Goal: Task Accomplishment & Management: Use online tool/utility

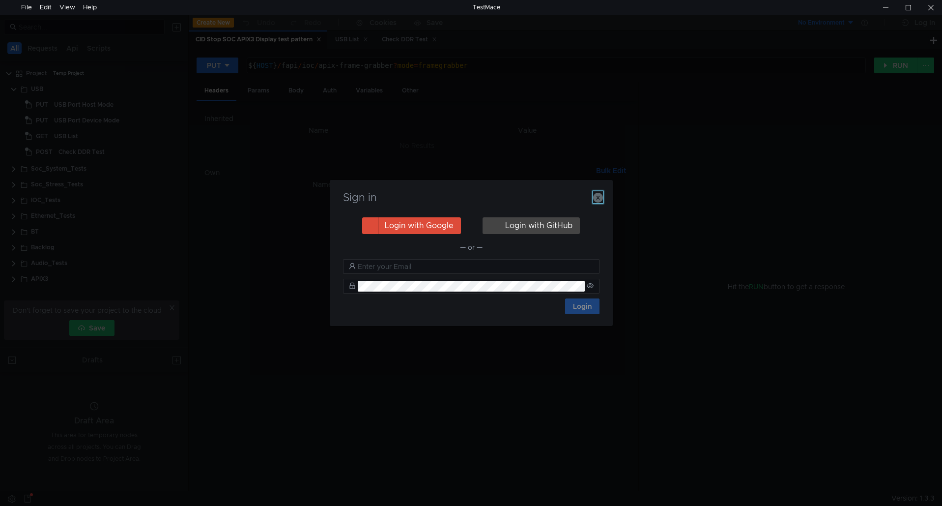
click at [596, 194] on icon "button" at bounding box center [598, 198] width 10 height 10
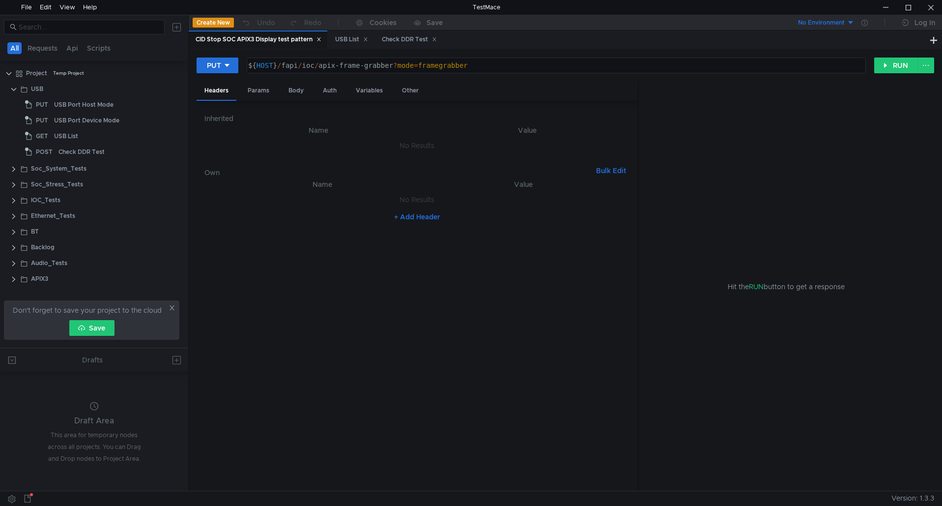
drag, startPoint x: 551, startPoint y: 2, endPoint x: 476, endPoint y: 24, distance: 78.1
click at [476, 24] on body "File Edit View Help TestMace All Requests Api Scripts Project Temp Project USB …" at bounding box center [471, 253] width 942 height 506
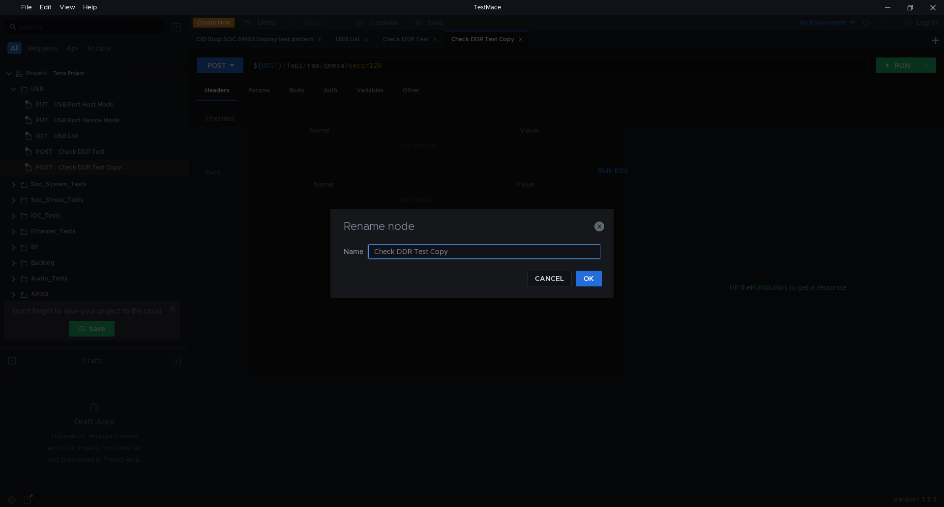
drag, startPoint x: 459, startPoint y: 250, endPoint x: 319, endPoint y: 246, distance: 140.1
click at [319, 246] on div "Rename node Name Check DDR Test Copy CANCEL OK" at bounding box center [472, 253] width 944 height 507
type input "PUT - set APFlag"
click at [589, 278] on button "OK" at bounding box center [589, 279] width 26 height 16
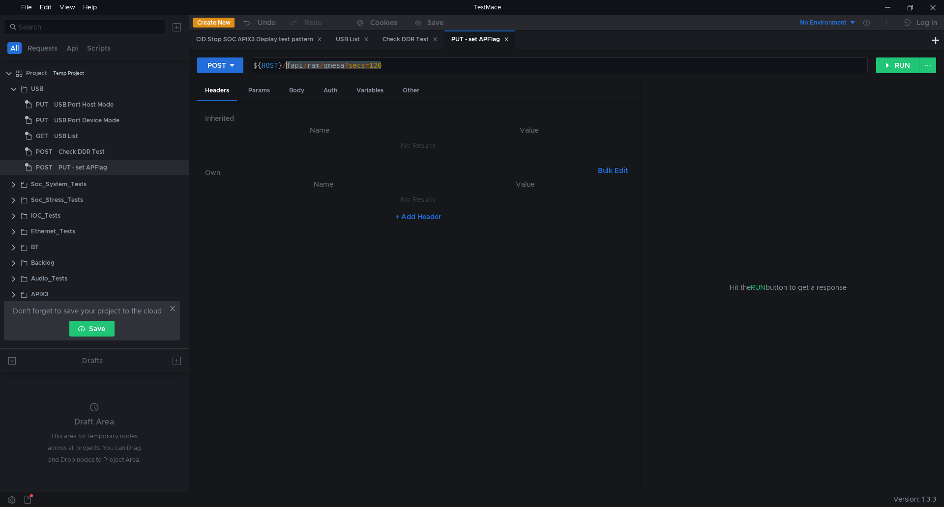
drag, startPoint x: 390, startPoint y: 69, endPoint x: 287, endPoint y: 69, distance: 103.7
click at [287, 69] on div "${ HOST } / fapi / ram / qmesa ? secs = 120" at bounding box center [558, 73] width 615 height 24
paste textarea "fapi/cid/APFlag?APFlag1=0"
type textarea "${HOST}/fapi/cid/APFlag?APFlag1=0"
click at [227, 69] on button "POST" at bounding box center [220, 66] width 46 height 16
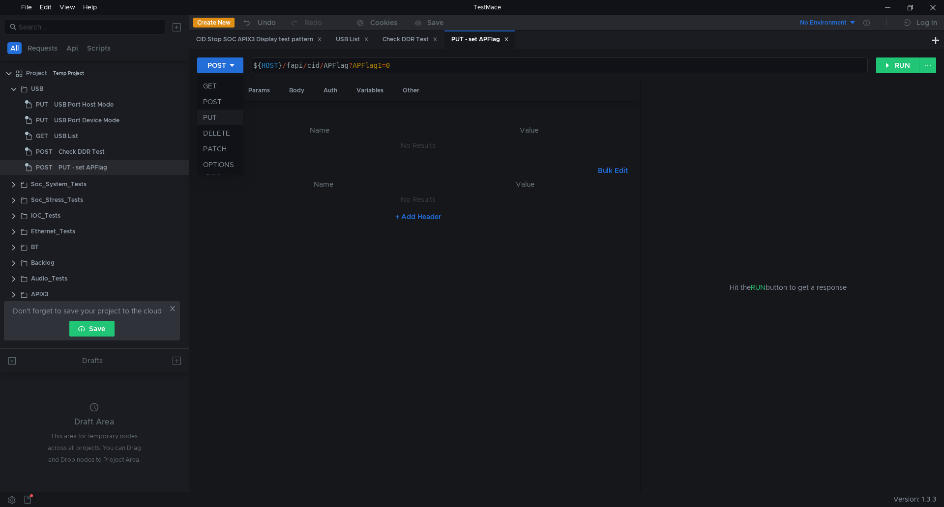
click at [222, 116] on li "PUT" at bounding box center [220, 118] width 46 height 16
click at [898, 68] on button "RUN" at bounding box center [898, 66] width 44 height 16
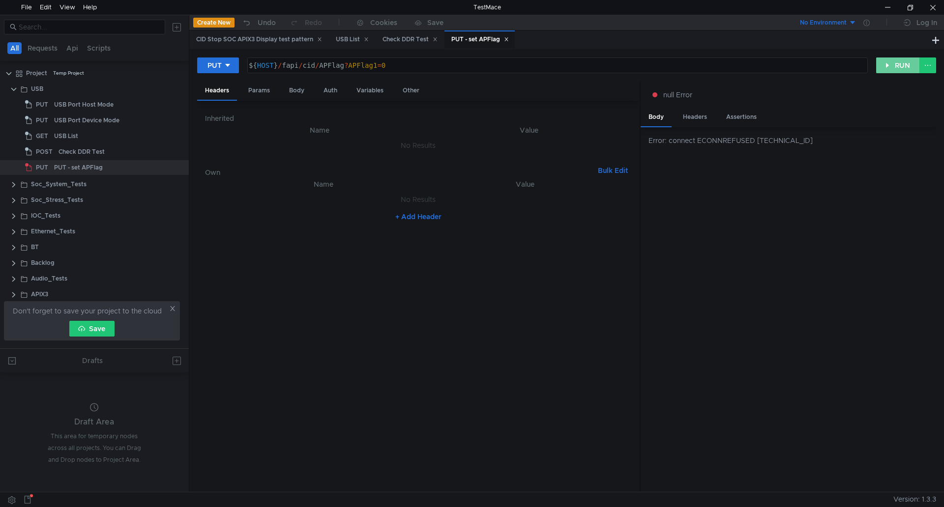
click at [898, 71] on button "RUN" at bounding box center [898, 66] width 44 height 16
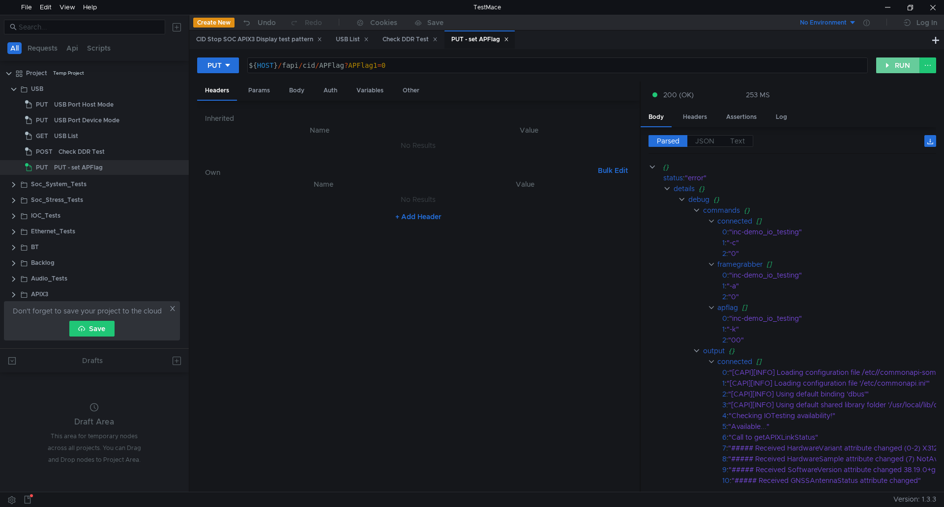
click at [892, 65] on button "RUN" at bounding box center [898, 66] width 44 height 16
click at [213, 57] on div "PUT ${HOST}/fapi/cid/APFlag?APFlag1=0 ${ HOST } / fapi / cid / APFlag ? APFlag1…" at bounding box center [566, 270] width 755 height 443
click at [212, 60] on div "PUT" at bounding box center [214, 65] width 14 height 11
click at [222, 132] on li "DELETE" at bounding box center [218, 133] width 43 height 16
click at [246, 65] on button "DELETE" at bounding box center [224, 66] width 55 height 16
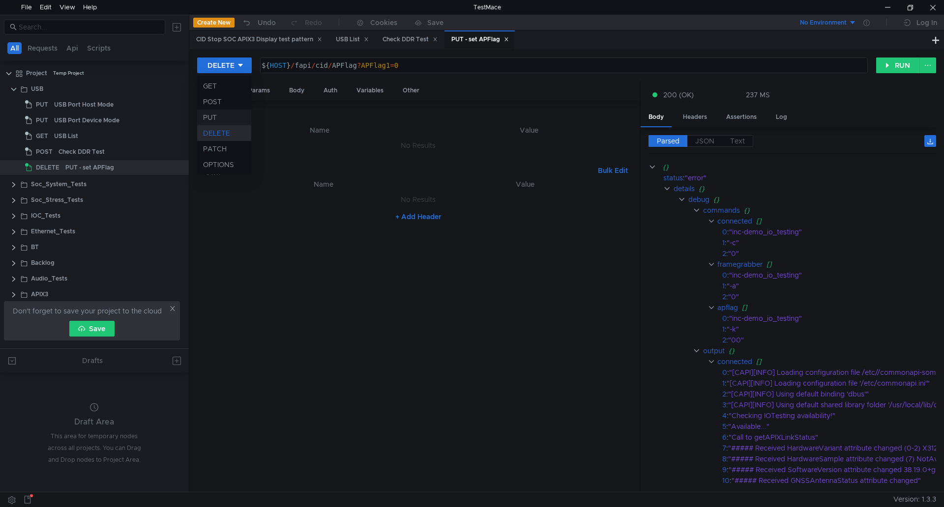
click at [228, 115] on li "PUT" at bounding box center [224, 118] width 54 height 16
click at [887, 63] on button "RUN" at bounding box center [898, 66] width 44 height 16
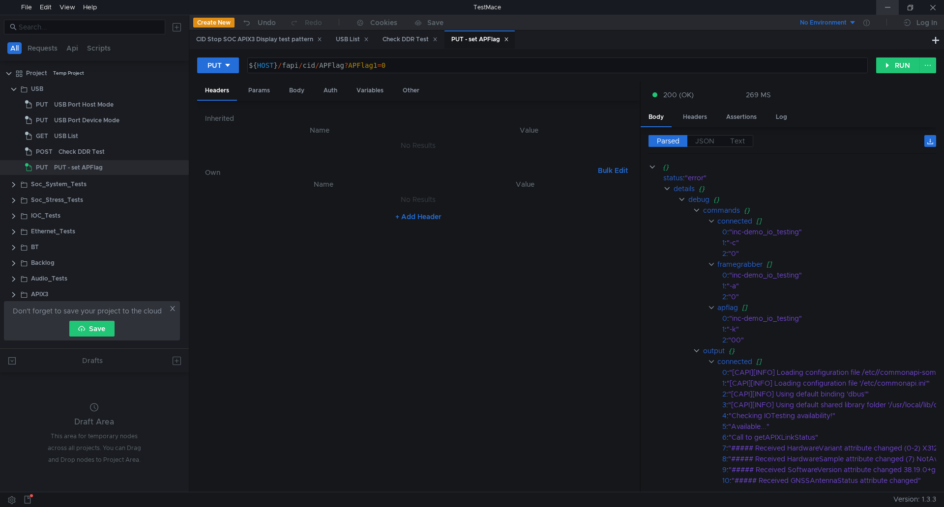
click at [889, 7] on div at bounding box center [887, 7] width 23 height 15
